Goal: Information Seeking & Learning: Learn about a topic

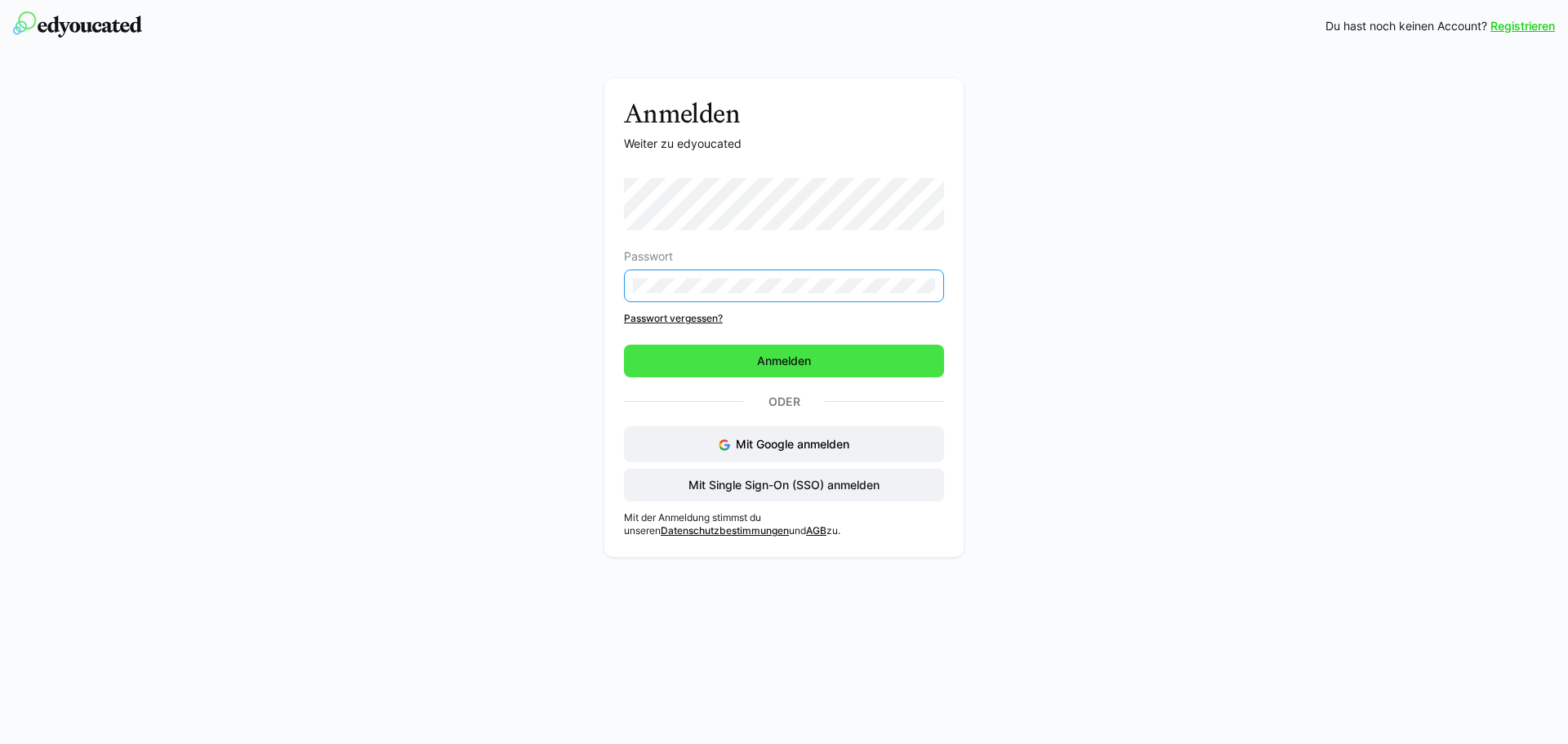
click at [762, 353] on span "Anmelden" at bounding box center [784, 361] width 59 height 16
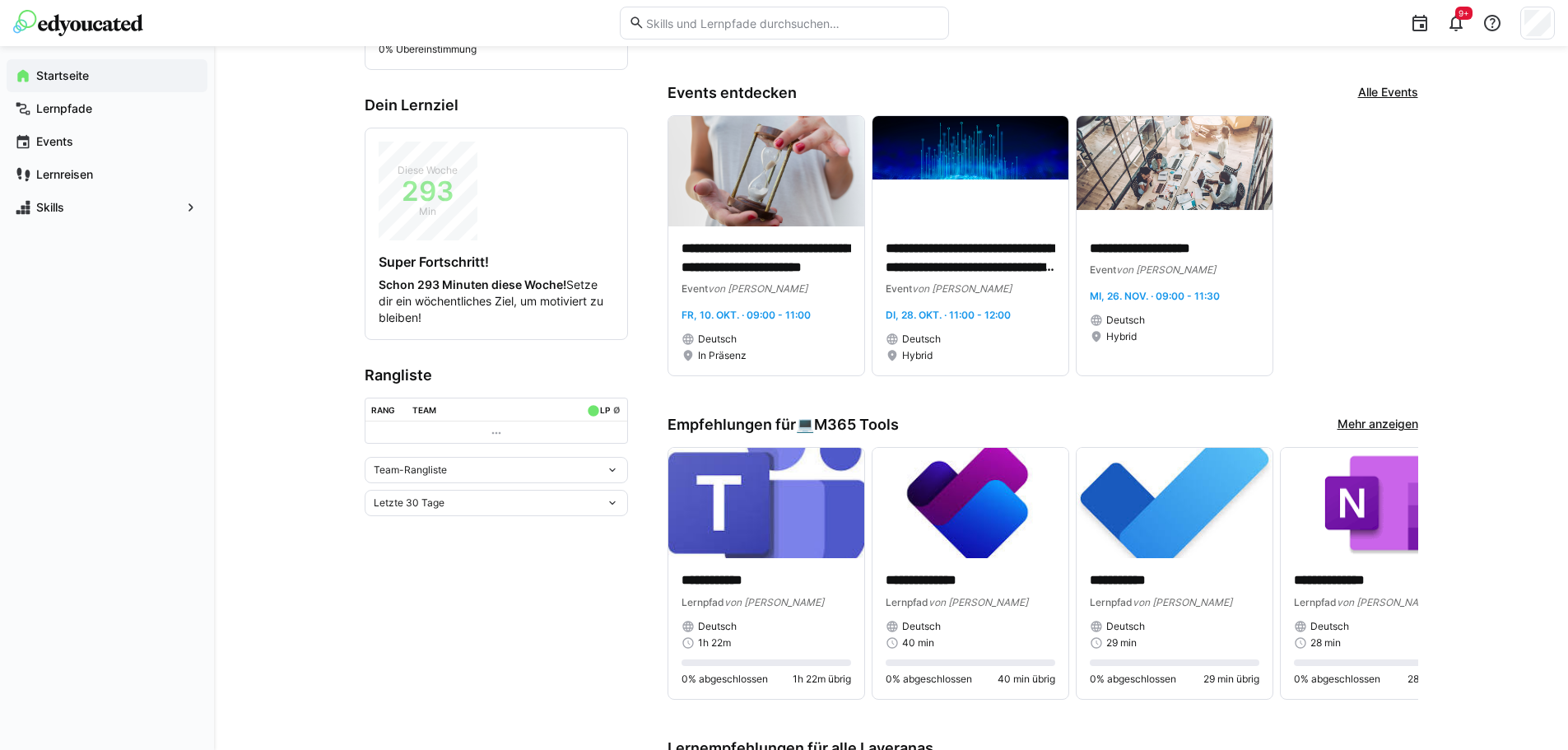
scroll to position [329, 0]
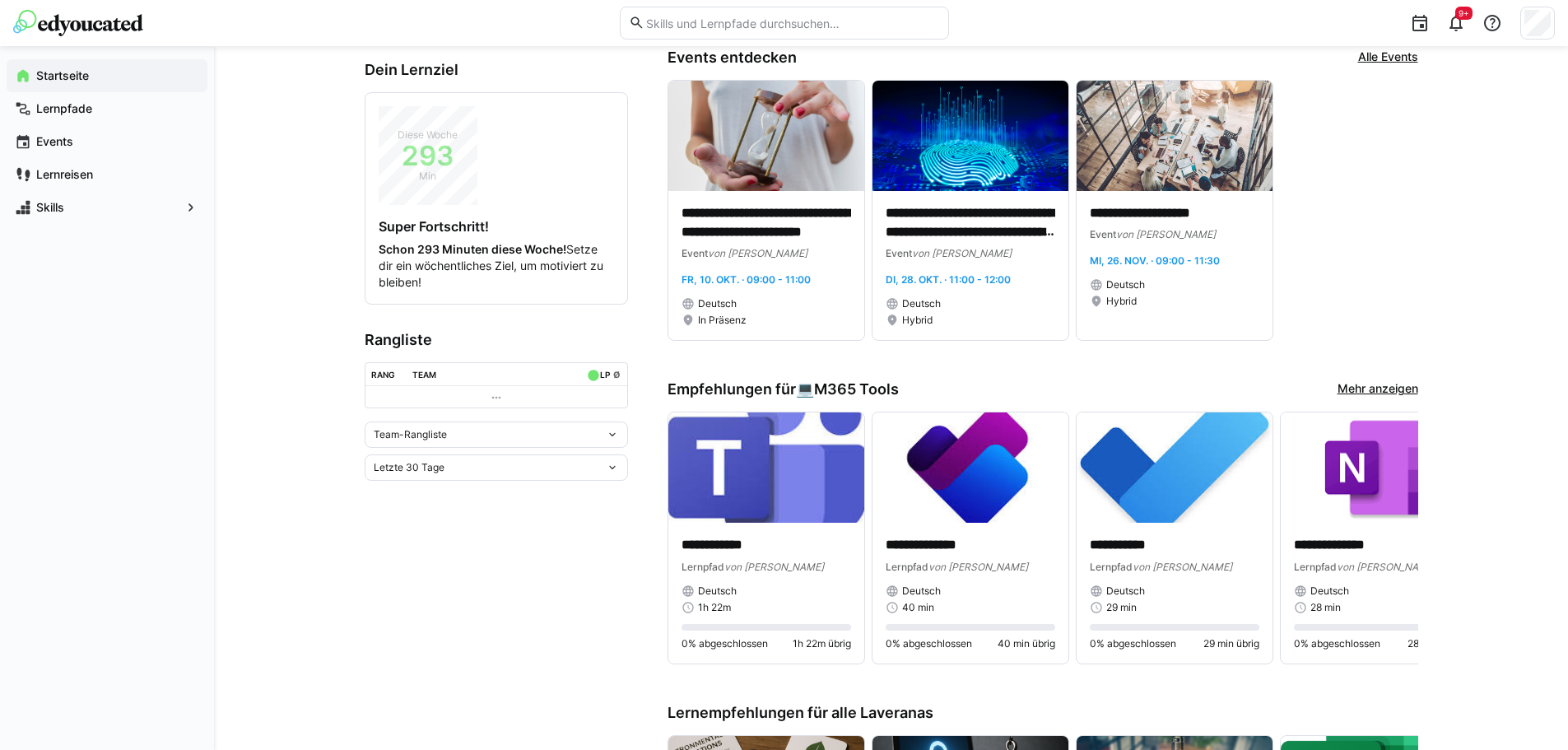
click at [493, 394] on eds-icon at bounding box center [497, 398] width 13 height 13
click at [498, 399] on eds-icon at bounding box center [497, 398] width 13 height 13
click at [611, 437] on eds-icon at bounding box center [613, 434] width 13 height 13
click at [432, 464] on div "Team-Rangliste" at bounding box center [496, 469] width 244 height 13
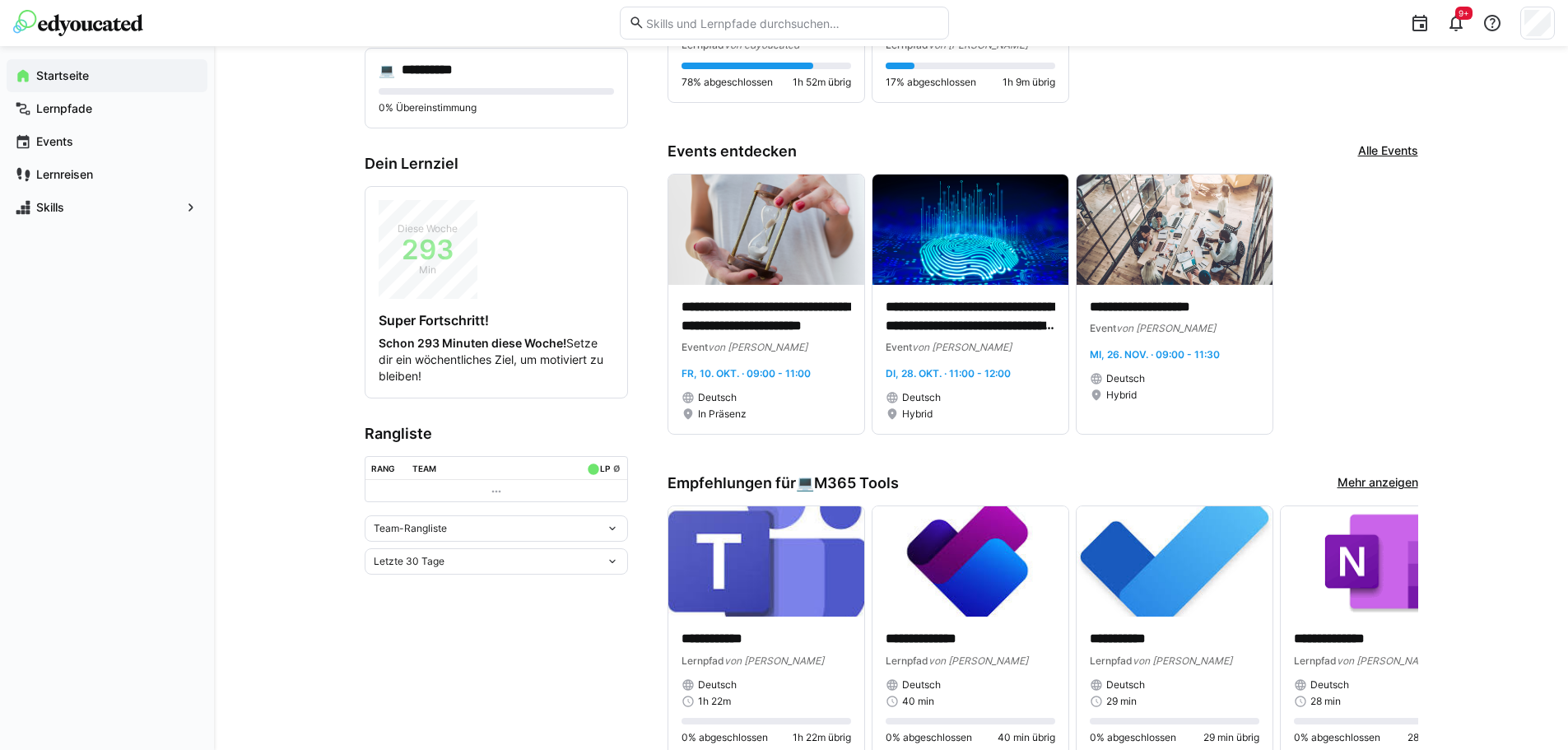
scroll to position [1, 0]
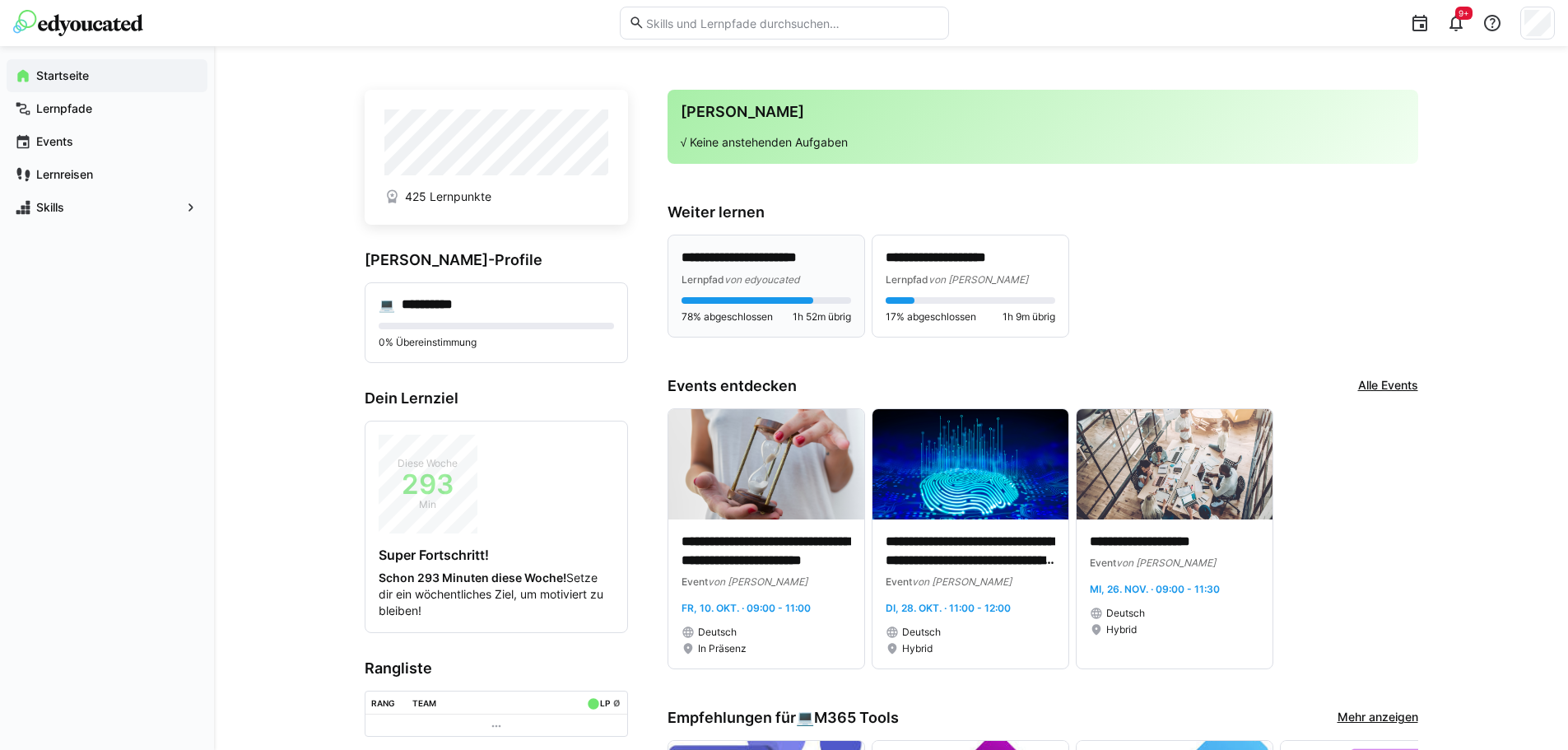
click at [770, 252] on p "**********" at bounding box center [765, 258] width 170 height 19
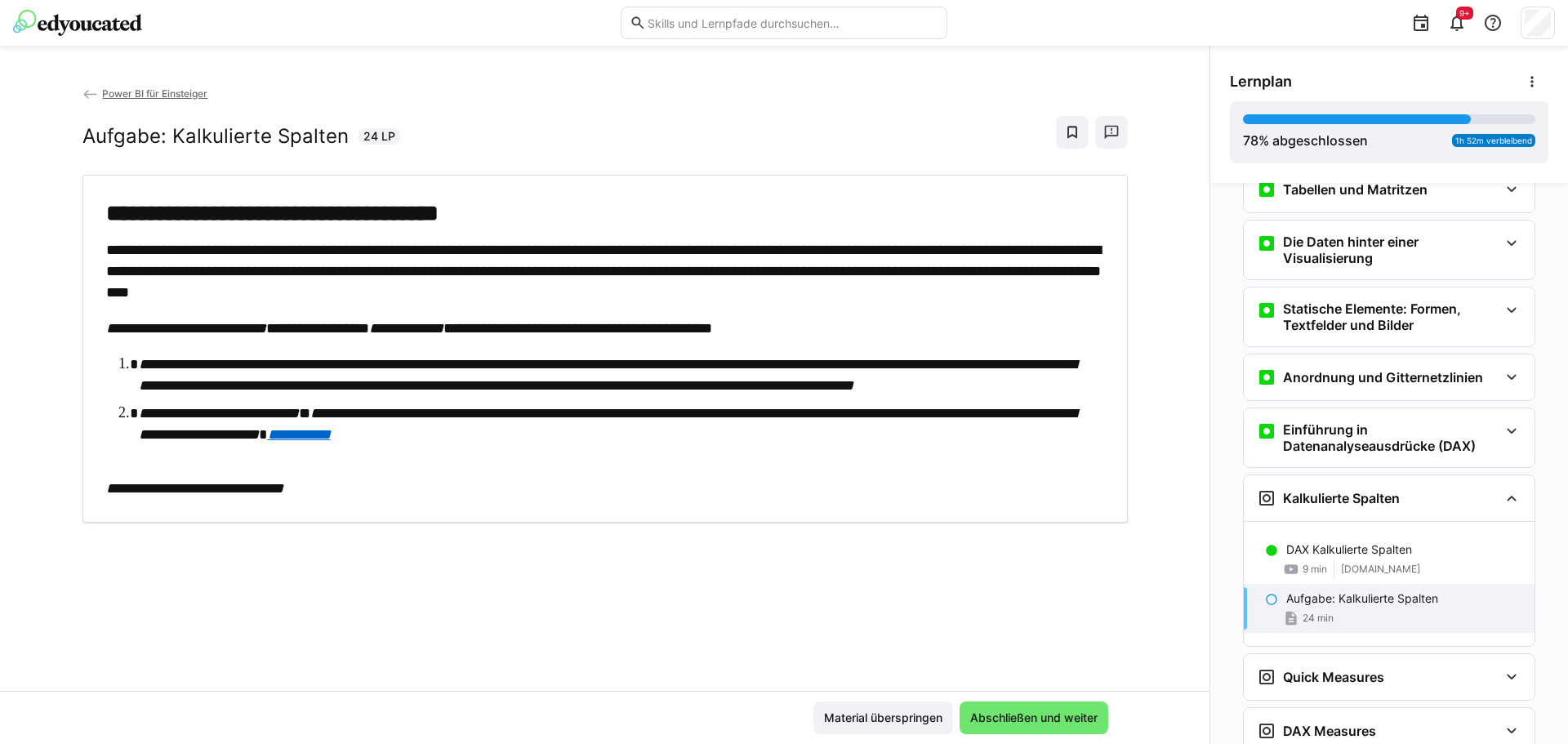
scroll to position [1105, 0]
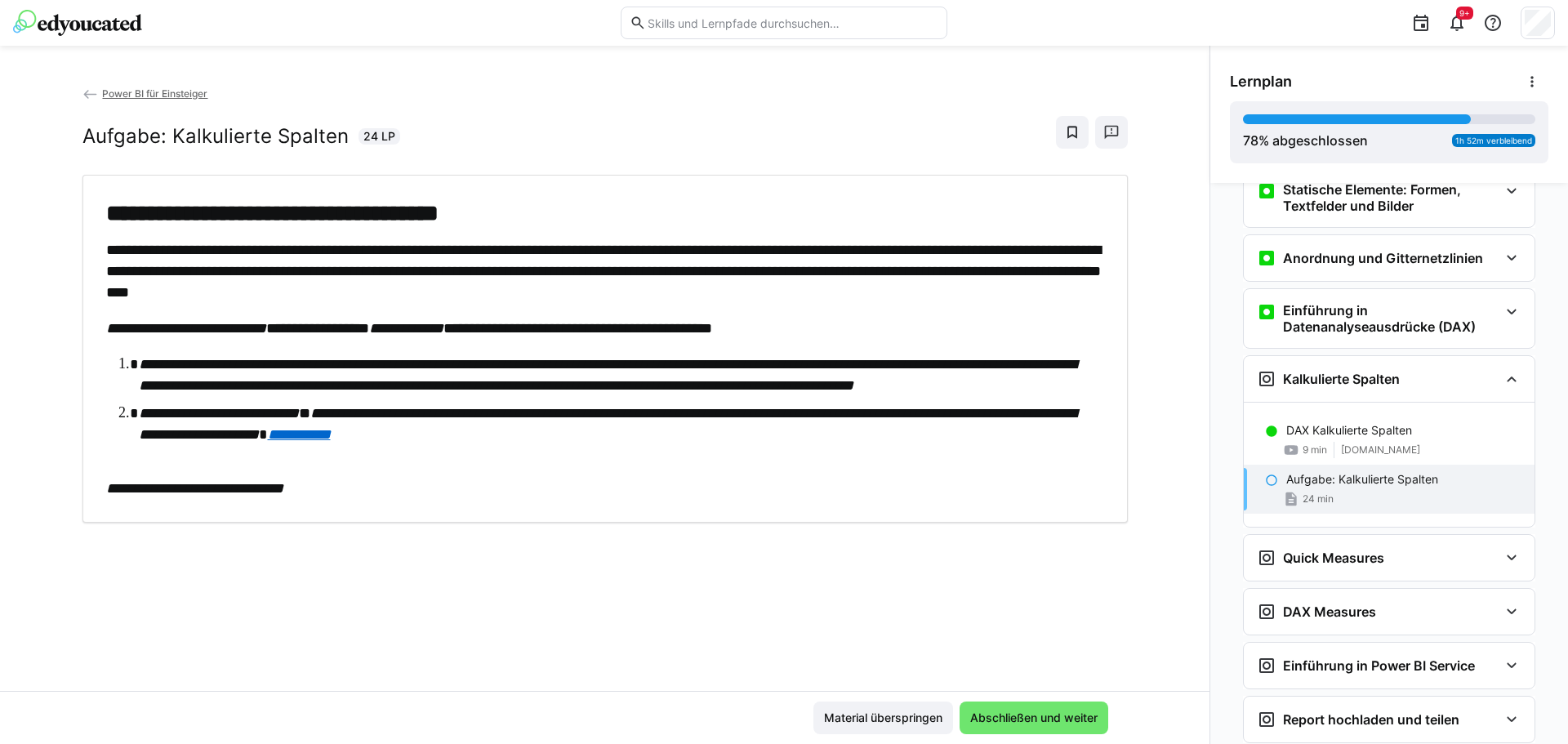
click at [331, 441] on em "**********" at bounding box center [299, 434] width 63 height 14
click at [1002, 710] on span "Abschließen und weiter" at bounding box center [1034, 717] width 132 height 16
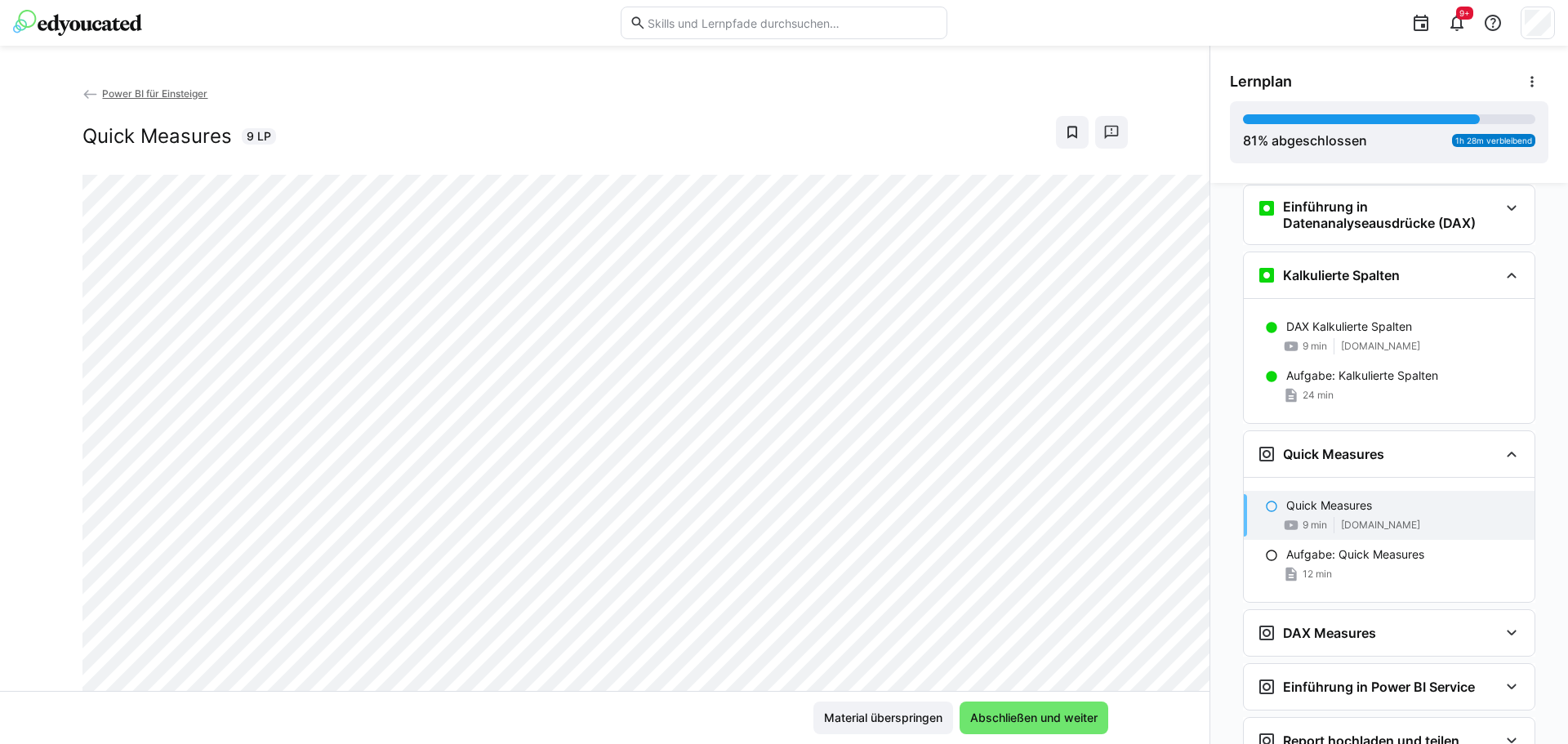
scroll to position [1222, 0]
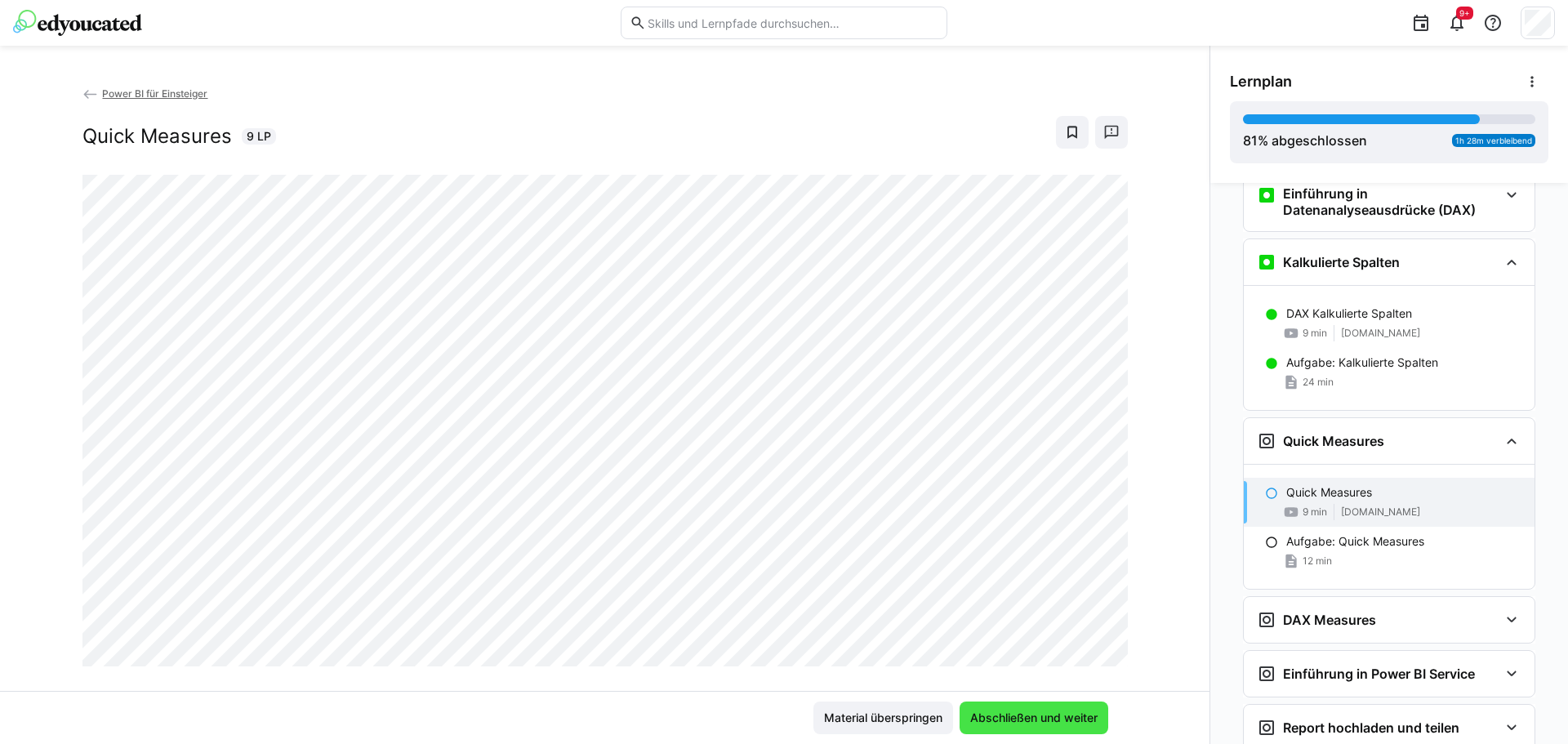
click at [1007, 716] on span "Abschließen und weiter" at bounding box center [1034, 717] width 132 height 16
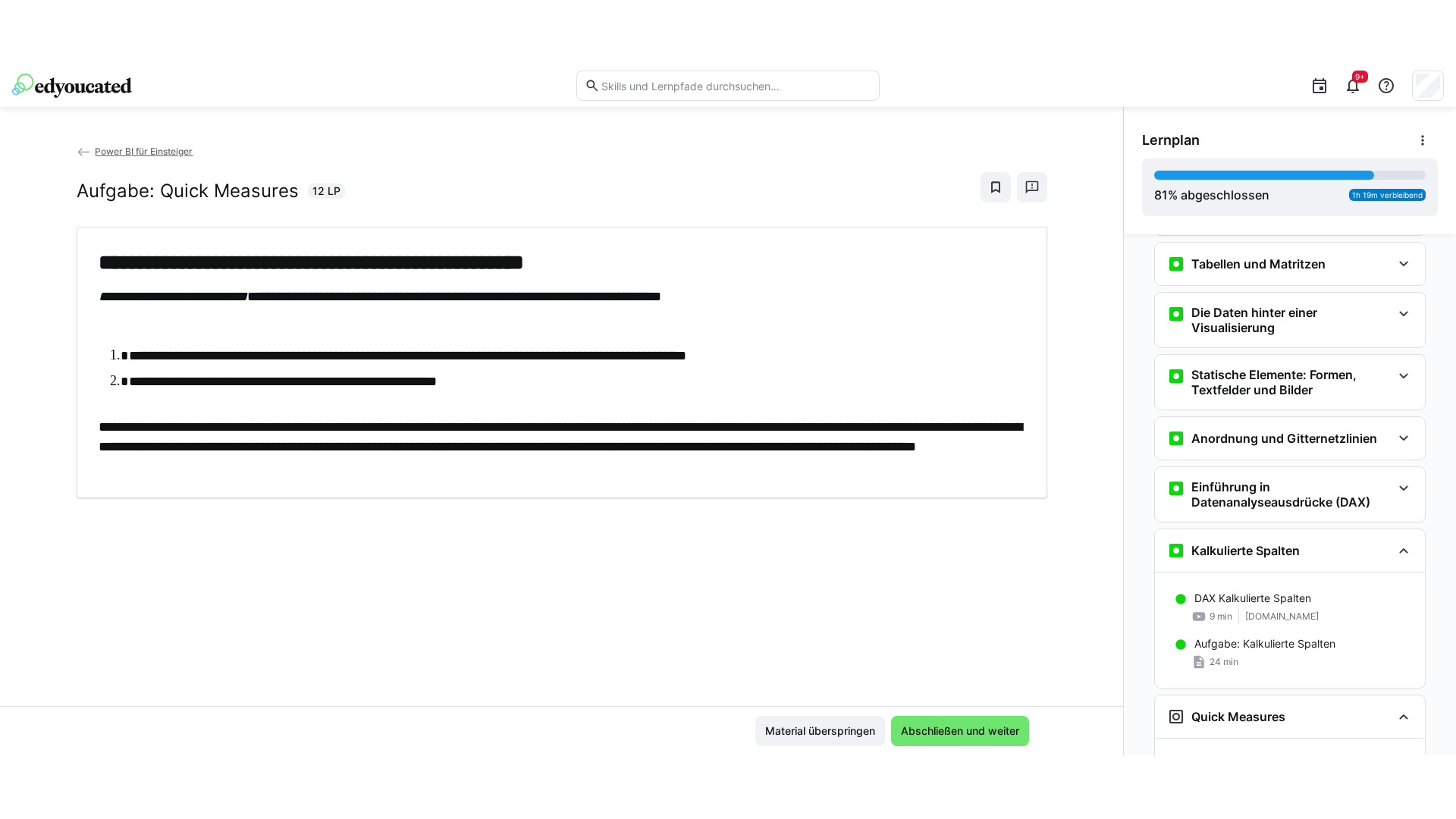
scroll to position [1250, 0]
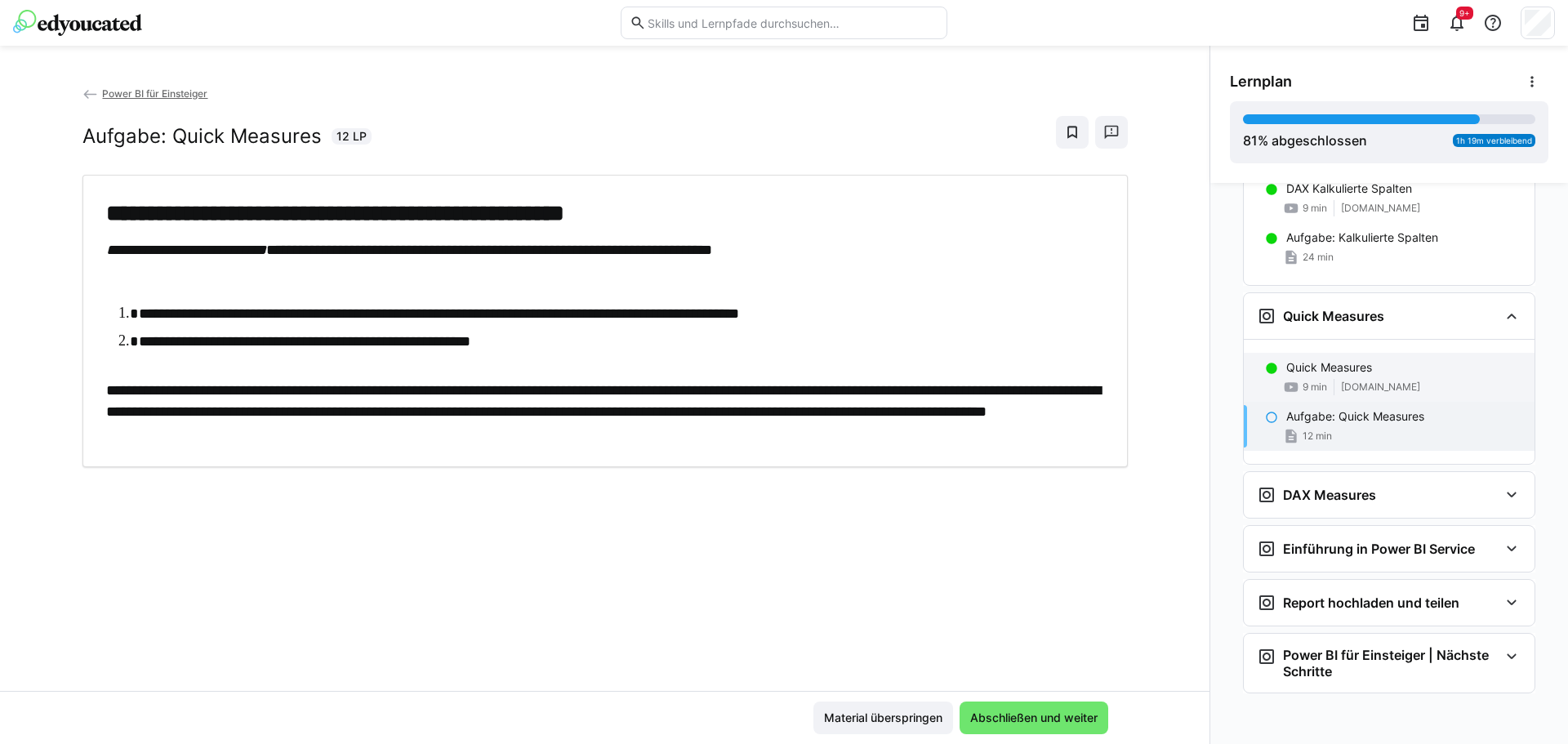
click at [1409, 368] on div "Quick Measures" at bounding box center [1403, 367] width 235 height 16
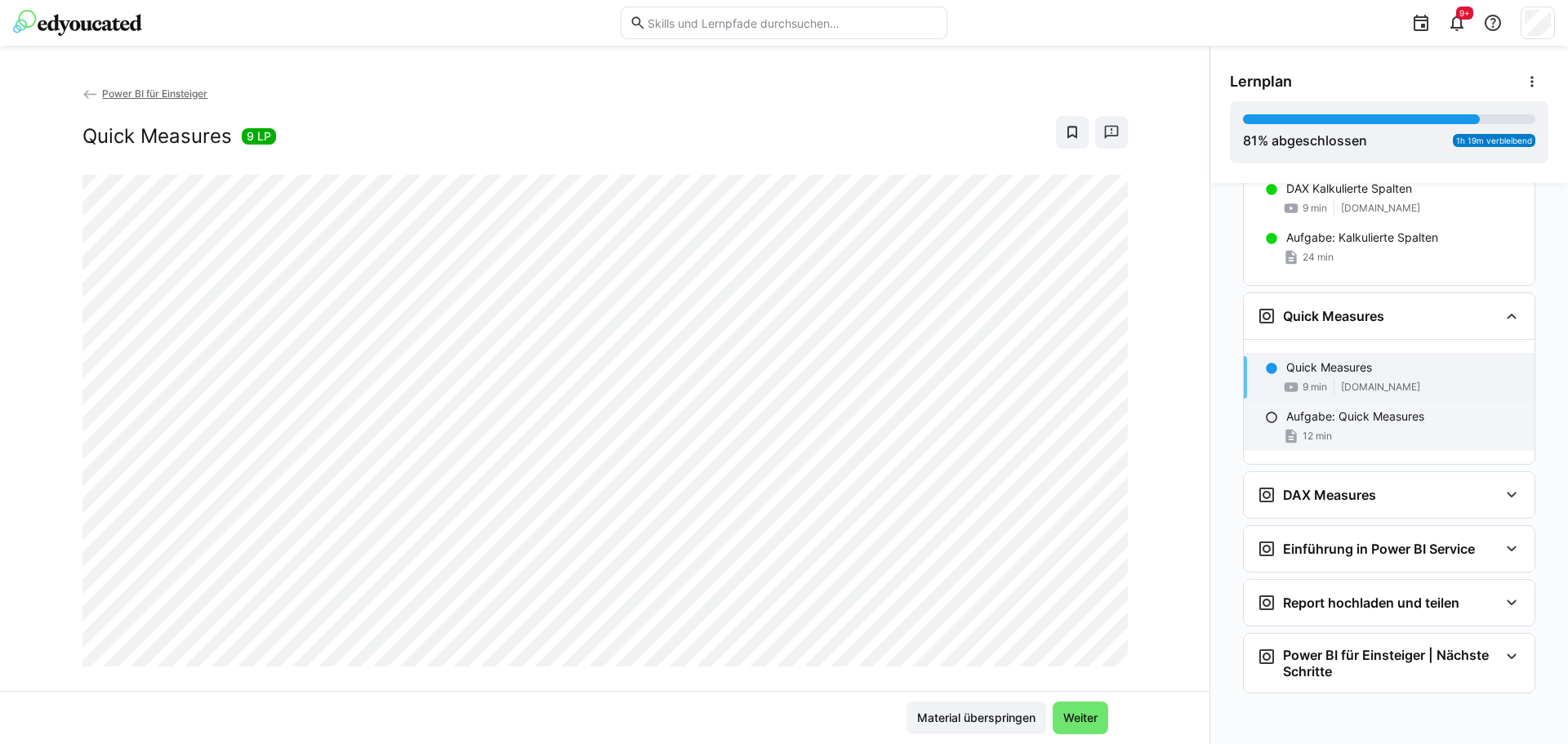
click at [1344, 438] on div "12 min" at bounding box center [1403, 436] width 235 height 16
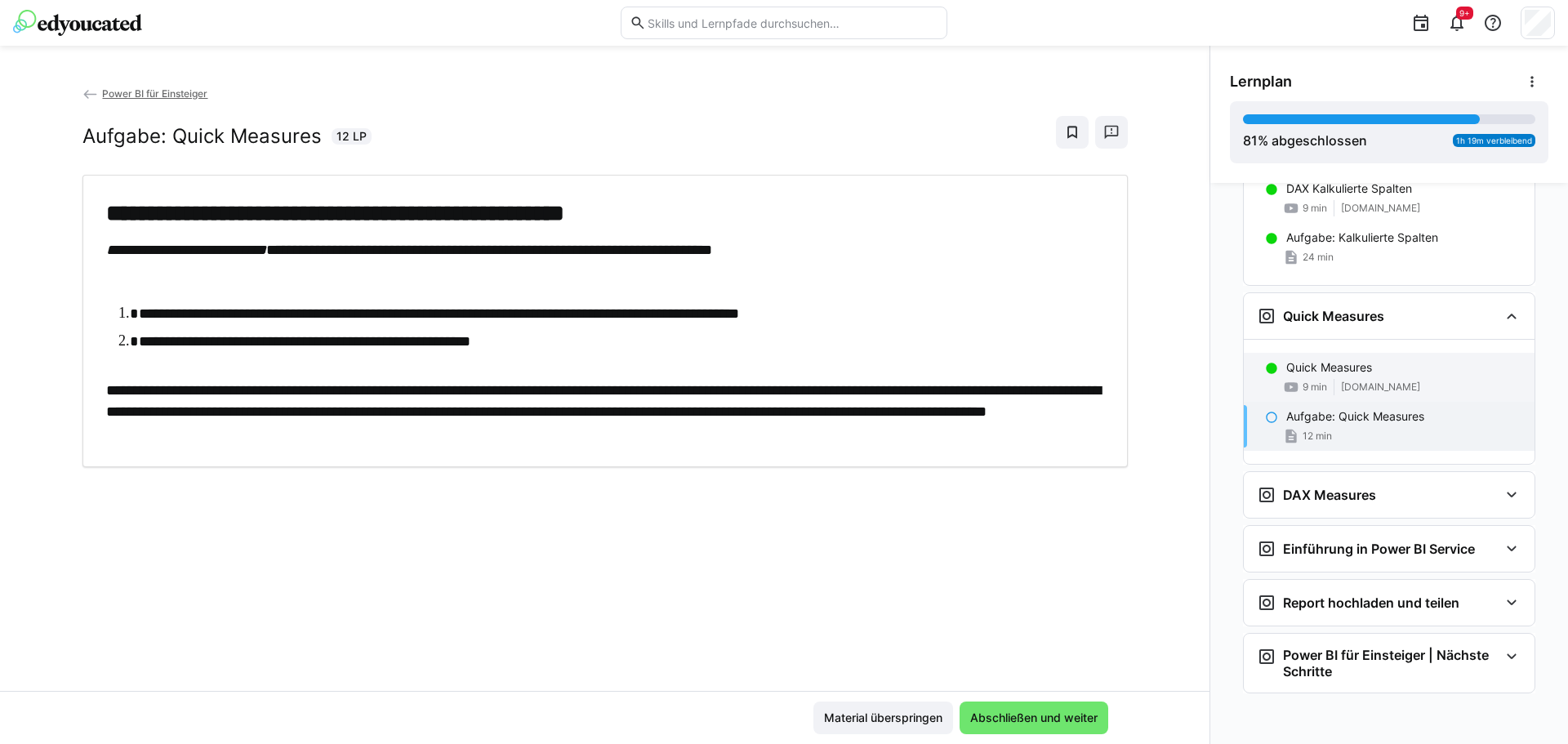
click at [1384, 382] on div "9 min [DOMAIN_NAME]" at bounding box center [1403, 386] width 235 height 16
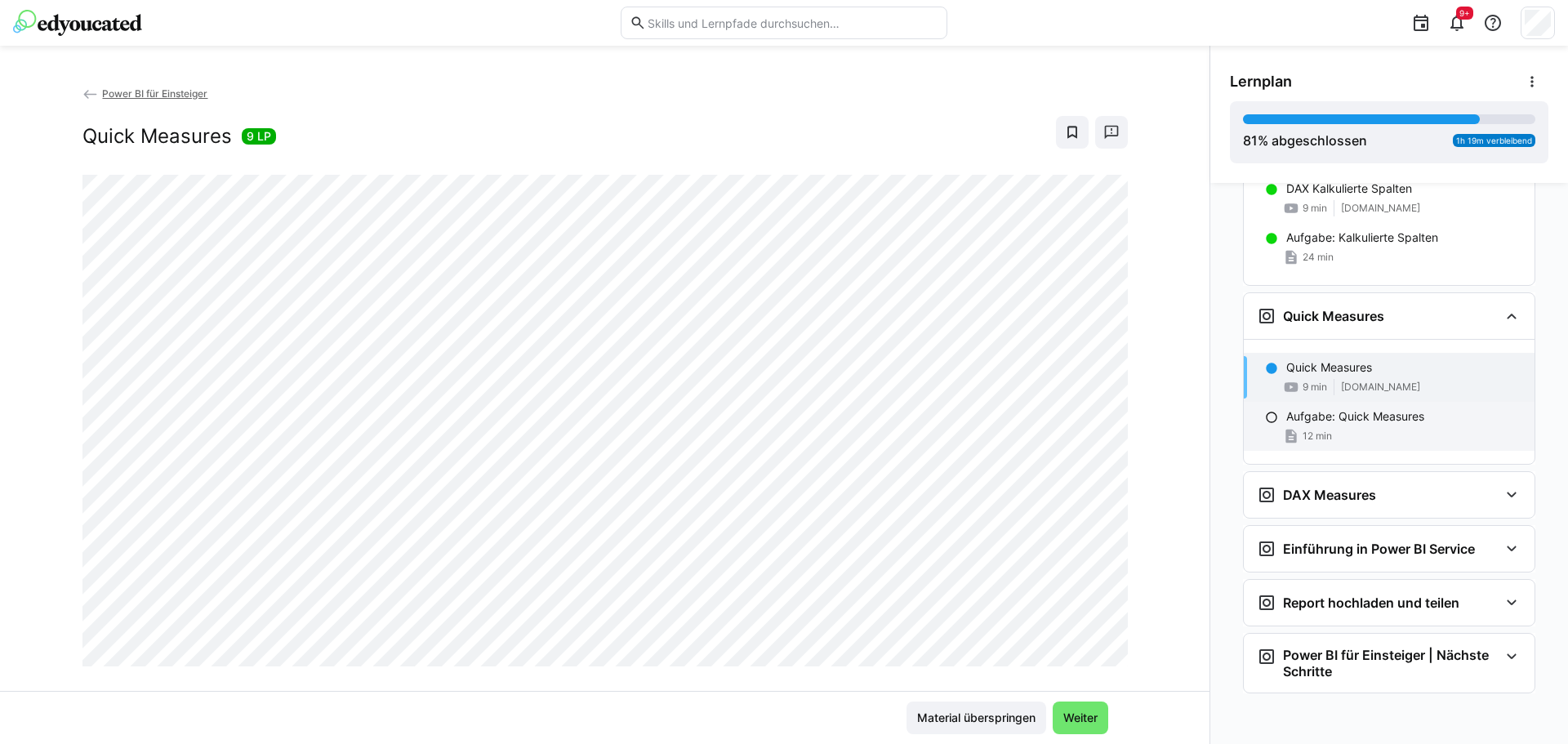
click at [1349, 438] on div "12 min" at bounding box center [1403, 436] width 235 height 16
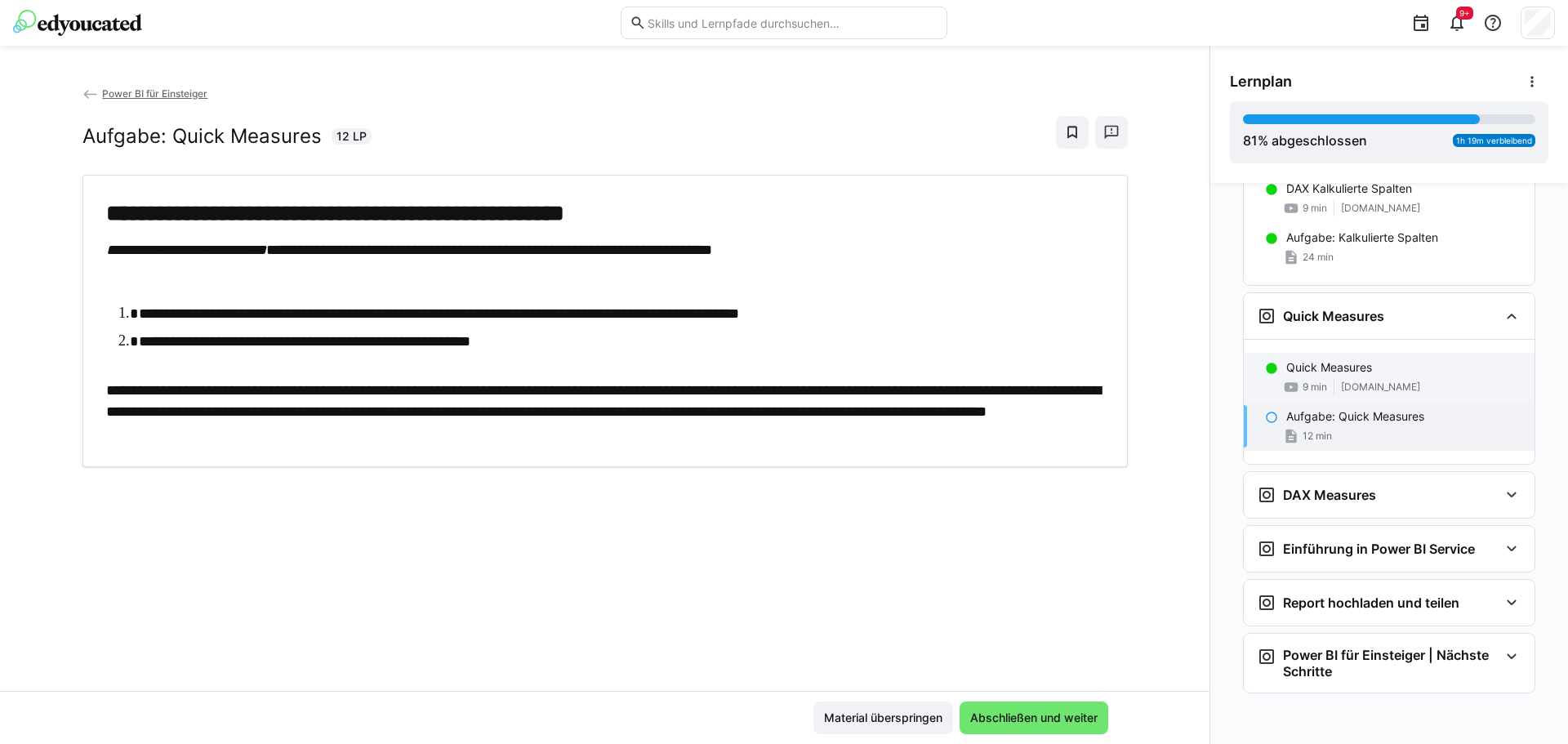
click at [1389, 379] on div "9 min [DOMAIN_NAME]" at bounding box center [1403, 386] width 235 height 16
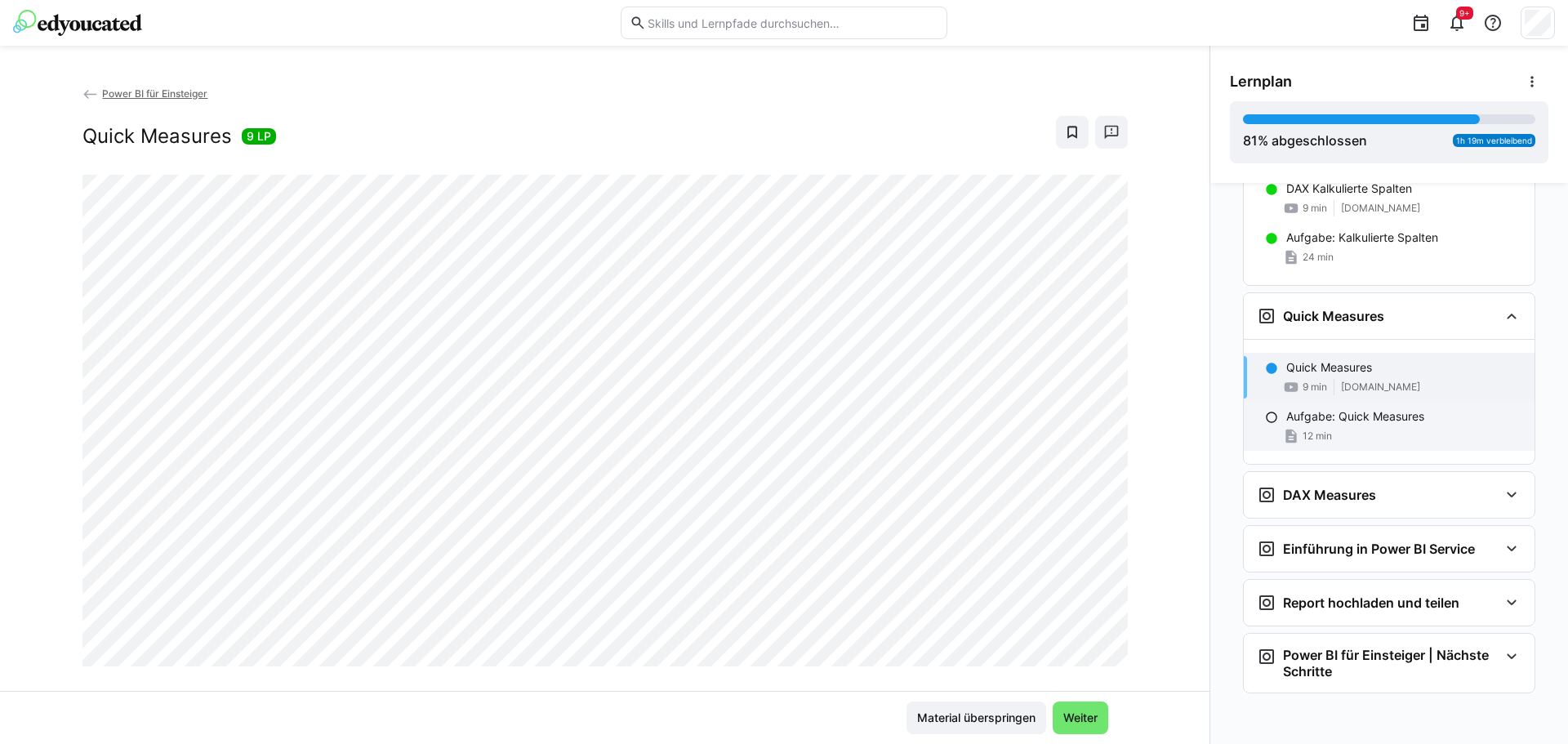
click at [1330, 428] on div "12 min" at bounding box center [1403, 436] width 235 height 16
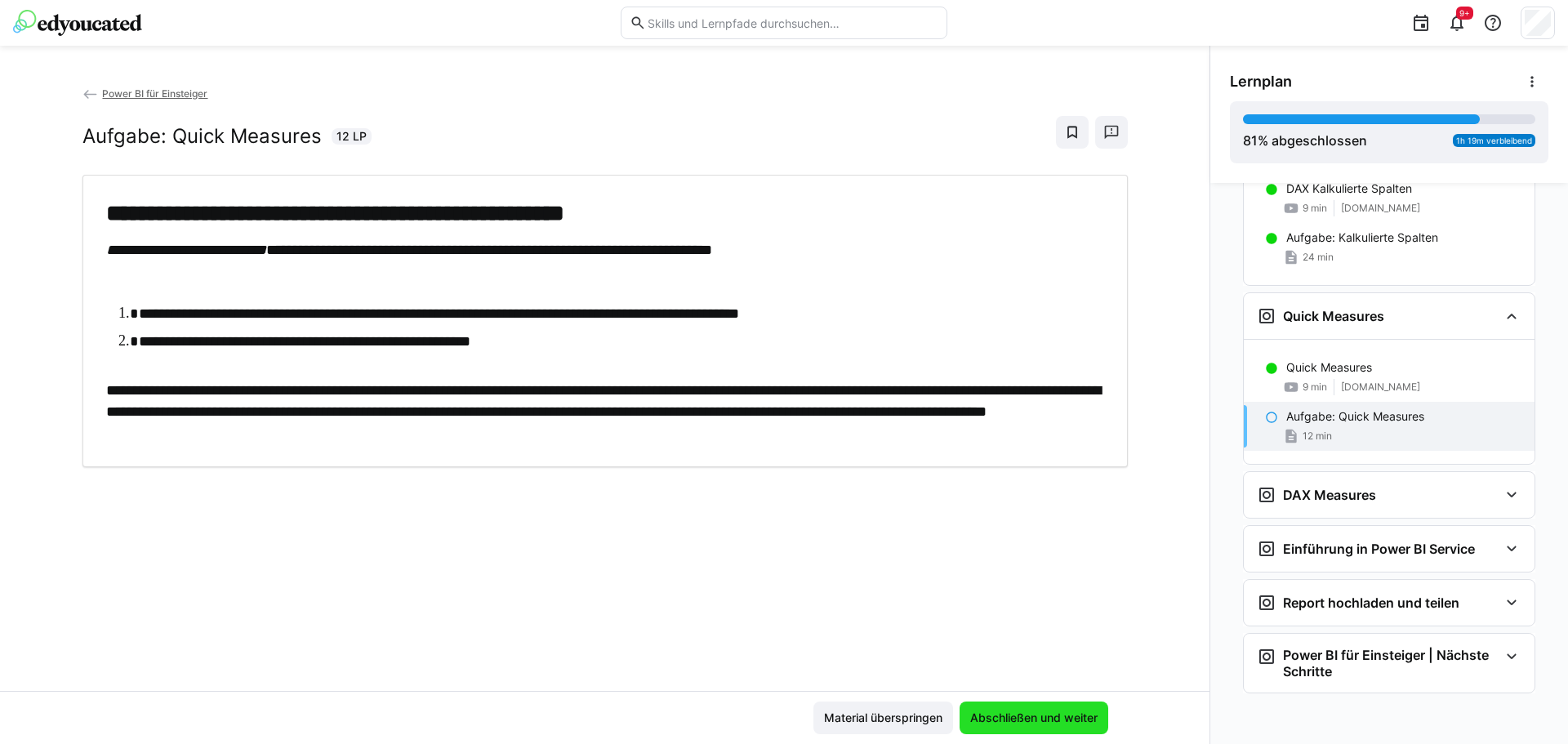
click at [1035, 709] on span "Abschließen und weiter" at bounding box center [1034, 717] width 149 height 32
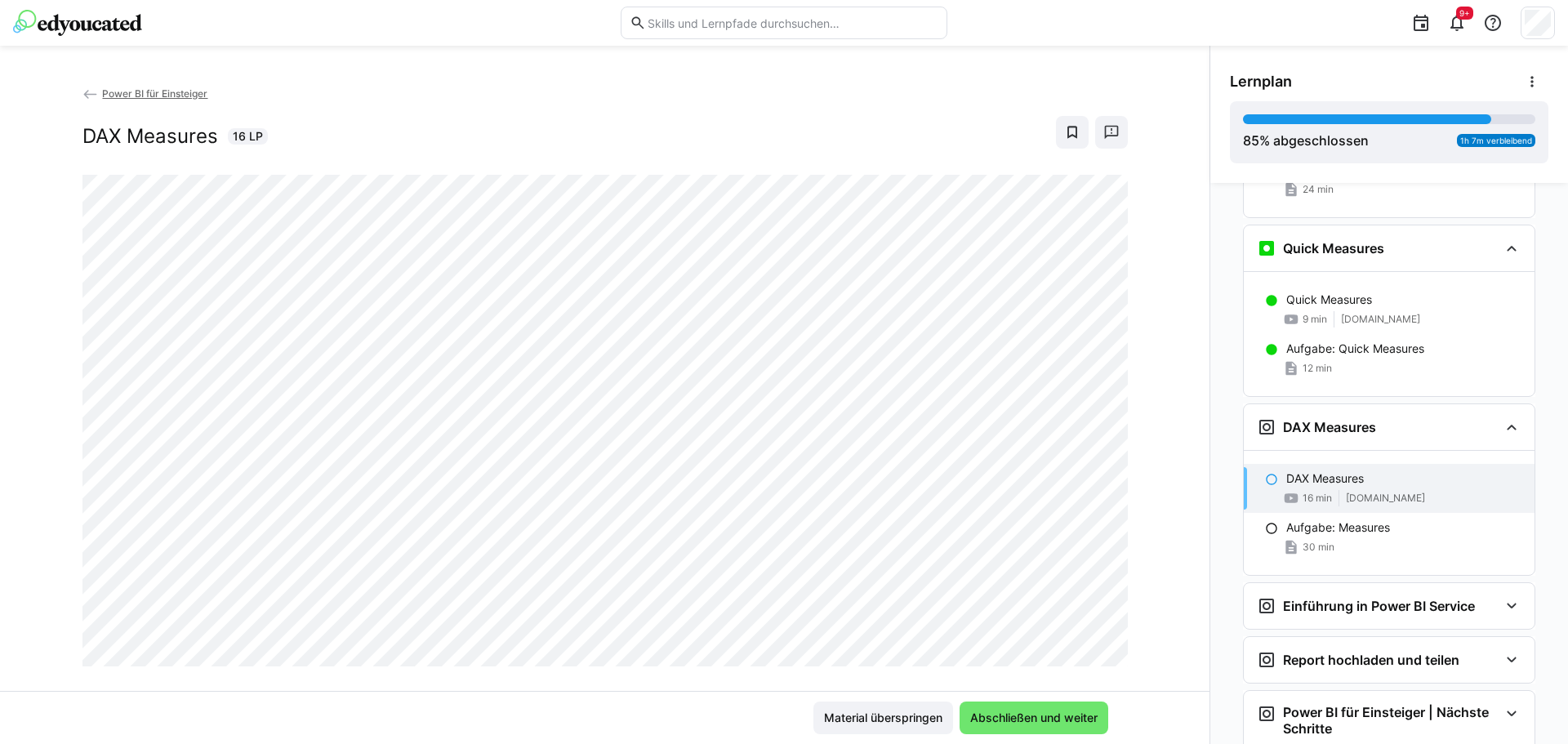
scroll to position [1471, 0]
